Goal: Find specific page/section: Find specific page/section

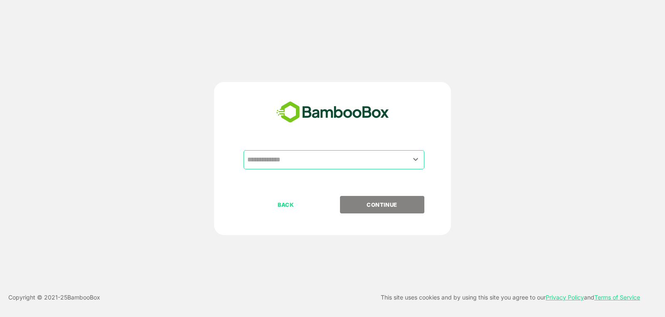
click at [339, 163] on input "text" at bounding box center [333, 160] width 177 height 16
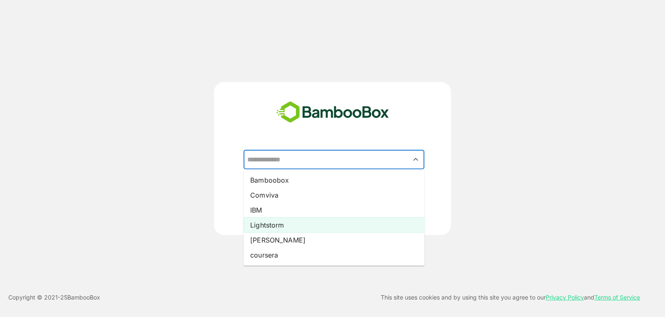
click at [306, 223] on li "Lightstorm" at bounding box center [333, 224] width 181 height 15
type input "**********"
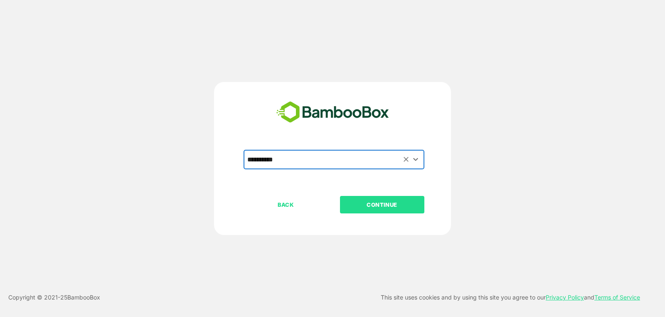
click at [374, 210] on button "CONTINUE" at bounding box center [382, 204] width 84 height 17
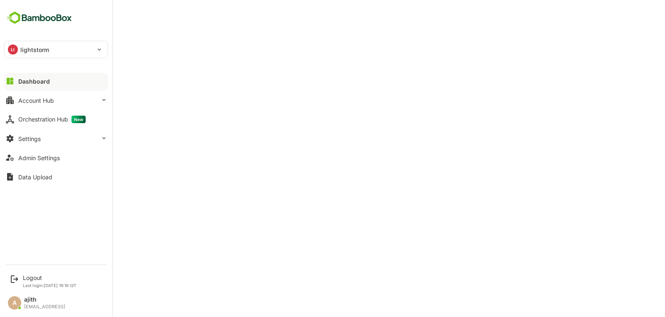
click at [28, 86] on div at bounding box center [56, 88] width 104 height 5
click at [35, 80] on div "Dashboard" at bounding box center [34, 81] width 32 height 7
click at [32, 79] on div "Dashboard" at bounding box center [34, 81] width 32 height 7
click at [41, 108] on div "Dashboard Account Hub Orchestration Hub New Settings Admin Settings Data Upload" at bounding box center [56, 128] width 112 height 115
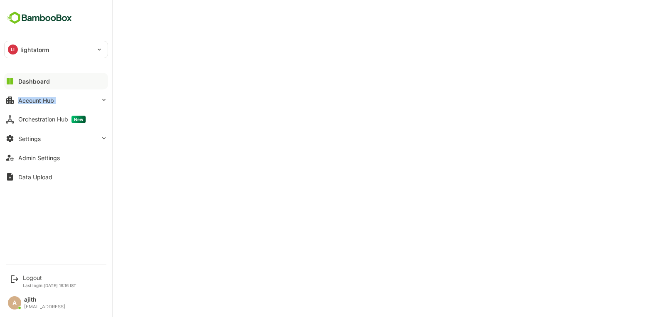
click at [41, 108] on div "Dashboard Account Hub Orchestration Hub New Settings Admin Settings Data Upload" at bounding box center [56, 128] width 112 height 115
click at [44, 103] on button "Account Hub" at bounding box center [56, 100] width 104 height 17
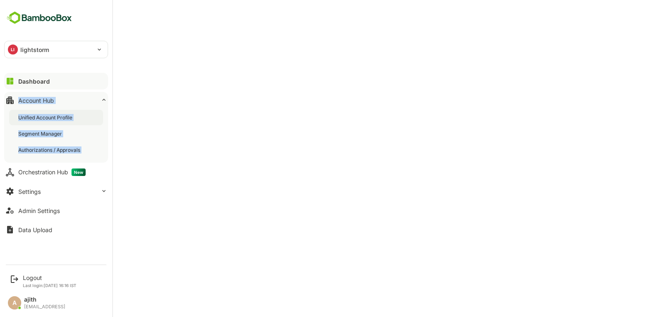
click at [60, 116] on div "Unified Account Profile" at bounding box center [46, 117] width 56 height 7
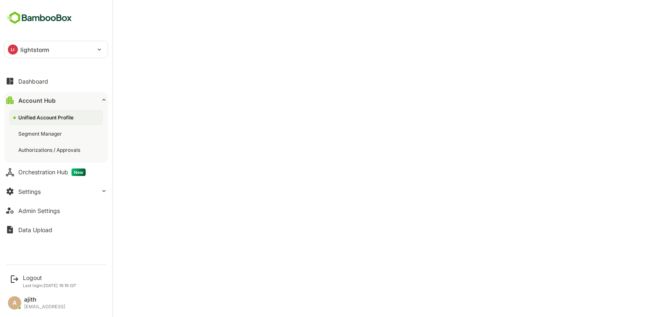
click at [65, 123] on div "Unified Account Profile" at bounding box center [56, 117] width 94 height 15
